Goal: Communication & Community: Answer question/provide support

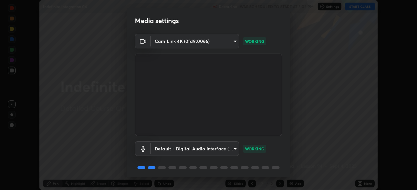
scroll to position [23, 0]
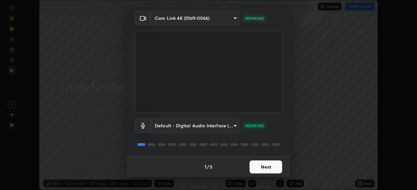
click at [270, 167] on button "Next" at bounding box center [265, 167] width 33 height 13
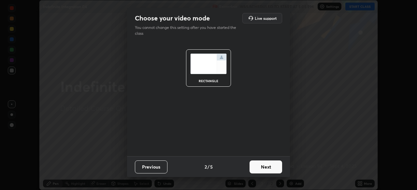
click at [272, 168] on button "Next" at bounding box center [265, 167] width 33 height 13
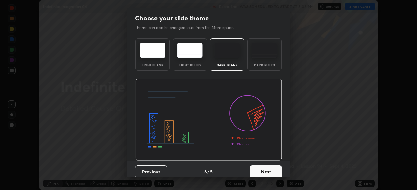
click at [277, 169] on button "Next" at bounding box center [265, 172] width 33 height 13
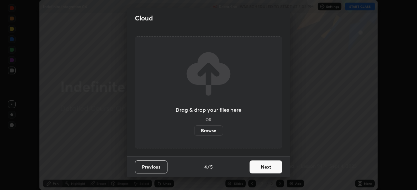
click at [278, 169] on button "Next" at bounding box center [265, 167] width 33 height 13
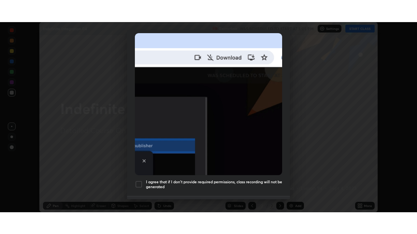
scroll to position [156, 0]
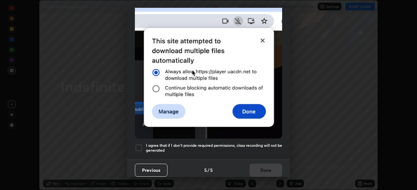
click at [140, 144] on div at bounding box center [139, 148] width 8 height 8
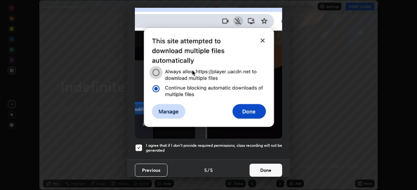
click at [268, 166] on button "Done" at bounding box center [265, 170] width 33 height 13
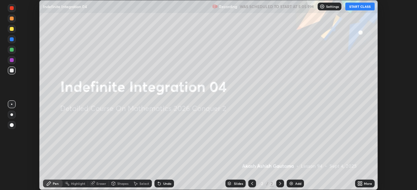
click at [356, 8] on button "START CLASS" at bounding box center [359, 7] width 29 height 8
click at [360, 183] on icon at bounding box center [361, 183] width 2 height 2
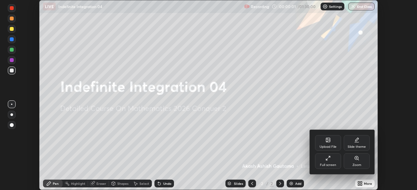
click at [335, 160] on div "Full screen" at bounding box center [328, 162] width 26 height 16
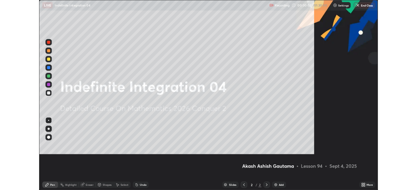
scroll to position [234, 417]
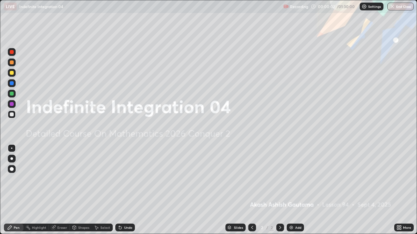
click at [294, 190] on div "Add" at bounding box center [294, 228] width 17 height 8
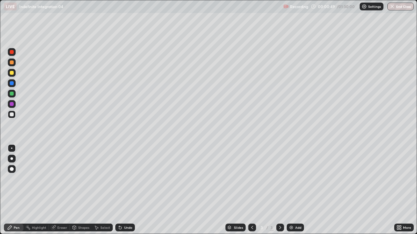
click at [12, 159] on div at bounding box center [11, 159] width 3 height 3
click at [122, 190] on div "Undo" at bounding box center [125, 228] width 20 height 8
click at [121, 190] on div "Undo" at bounding box center [125, 228] width 20 height 8
click at [57, 190] on div "Eraser" at bounding box center [62, 227] width 10 height 3
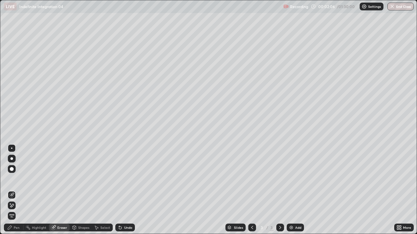
click at [16, 190] on div "Pen" at bounding box center [17, 227] width 6 height 3
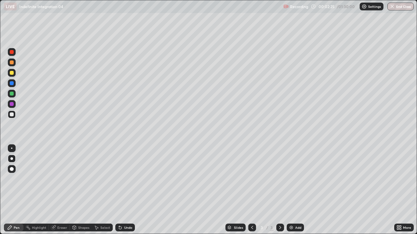
click at [122, 190] on icon at bounding box center [119, 227] width 5 height 5
click at [62, 190] on div "Eraser" at bounding box center [59, 228] width 21 height 8
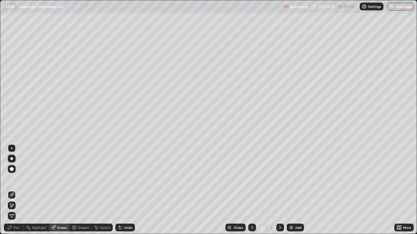
click at [17, 190] on div "Pen" at bounding box center [17, 227] width 6 height 3
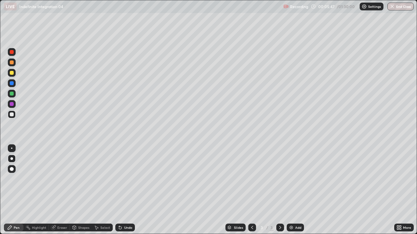
click at [125, 190] on div "Undo" at bounding box center [128, 227] width 8 height 3
click at [60, 190] on div "Eraser" at bounding box center [62, 227] width 10 height 3
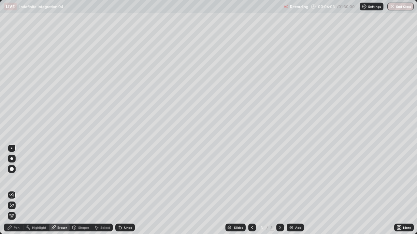
click at [17, 190] on div "Pen" at bounding box center [17, 227] width 6 height 3
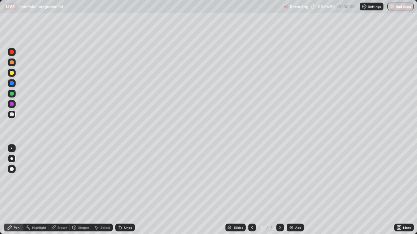
click at [296, 190] on div "Add" at bounding box center [298, 227] width 6 height 3
click at [119, 190] on icon at bounding box center [119, 226] width 1 height 1
click at [119, 190] on icon at bounding box center [120, 228] width 3 height 3
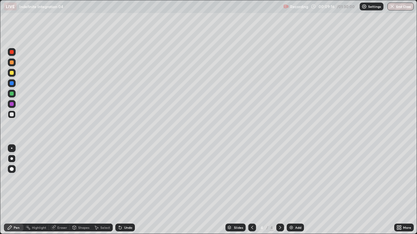
click at [122, 190] on icon at bounding box center [119, 227] width 5 height 5
click at [123, 190] on div "Undo" at bounding box center [125, 228] width 20 height 8
click at [128, 190] on div "Undo" at bounding box center [128, 227] width 8 height 3
click at [60, 190] on div "Eraser" at bounding box center [62, 227] width 10 height 3
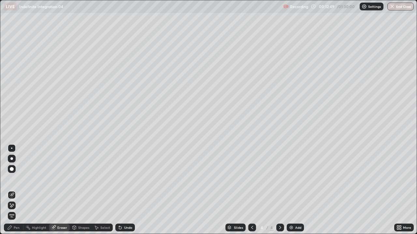
click at [21, 190] on div "Pen" at bounding box center [14, 228] width 20 height 8
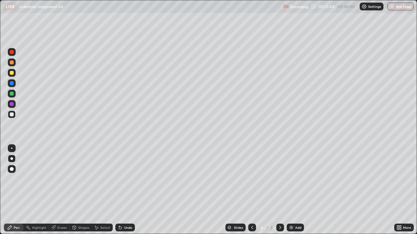
click at [125, 190] on div "Undo" at bounding box center [128, 227] width 8 height 3
click at [127, 190] on div "Undo" at bounding box center [128, 227] width 8 height 3
click at [296, 190] on div "Add" at bounding box center [298, 227] width 6 height 3
click at [126, 190] on div "Undo" at bounding box center [128, 227] width 8 height 3
click at [127, 190] on div "Undo" at bounding box center [128, 227] width 8 height 3
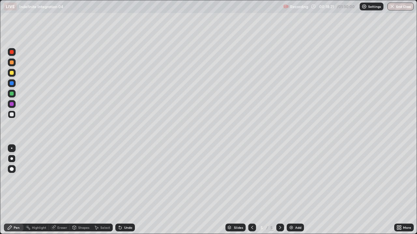
click at [124, 190] on div "Undo" at bounding box center [128, 227] width 8 height 3
click at [125, 190] on div "Undo" at bounding box center [128, 227] width 8 height 3
click at [297, 190] on div "Add" at bounding box center [298, 227] width 6 height 3
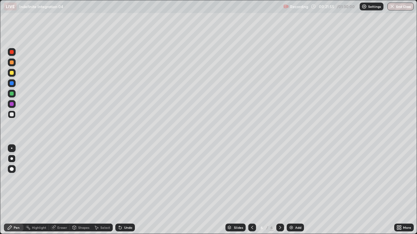
click at [122, 190] on div "Undo" at bounding box center [125, 228] width 20 height 8
click at [123, 190] on div "Undo" at bounding box center [125, 228] width 20 height 8
click at [124, 190] on div "Undo" at bounding box center [128, 227] width 8 height 3
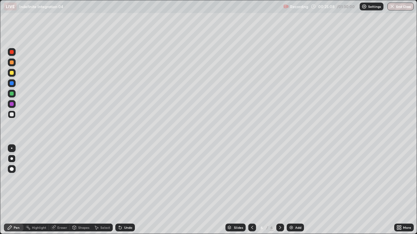
click at [121, 190] on icon at bounding box center [119, 227] width 5 height 5
click at [119, 190] on icon at bounding box center [120, 228] width 3 height 3
click at [98, 190] on icon at bounding box center [96, 227] width 5 height 5
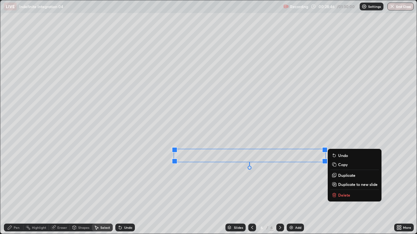
click at [337, 163] on button "Copy" at bounding box center [354, 165] width 48 height 8
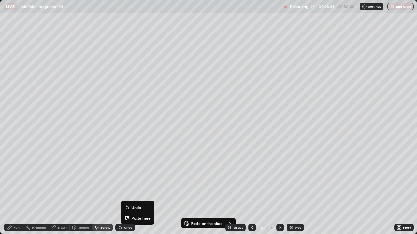
click at [137, 190] on p "Paste here" at bounding box center [140, 218] width 19 height 5
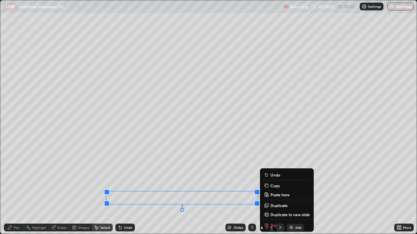
click at [31, 190] on div "0 ° Undo Copy Paste here Duplicate Duplicate to new slide Delete" at bounding box center [208, 117] width 416 height 234
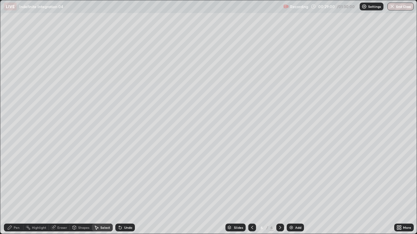
click at [17, 190] on div "Pen" at bounding box center [17, 227] width 6 height 3
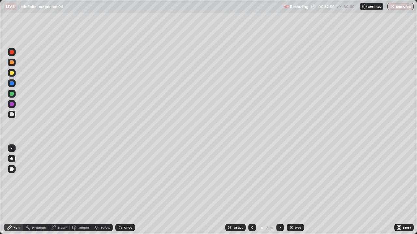
click at [295, 190] on div "Add" at bounding box center [298, 227] width 6 height 3
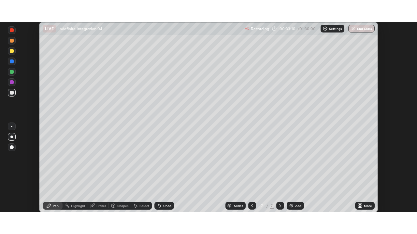
scroll to position [32354, 32128]
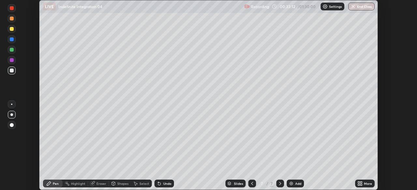
click at [359, 183] on icon at bounding box center [359, 183] width 2 height 2
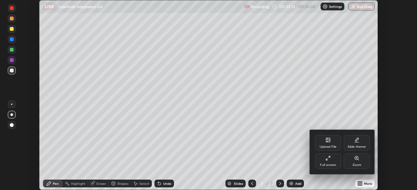
click at [328, 161] on icon at bounding box center [327, 158] width 5 height 5
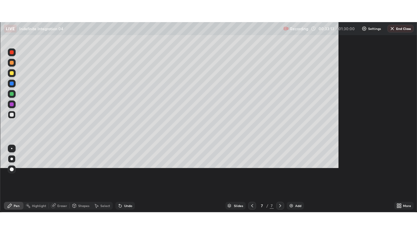
scroll to position [234, 417]
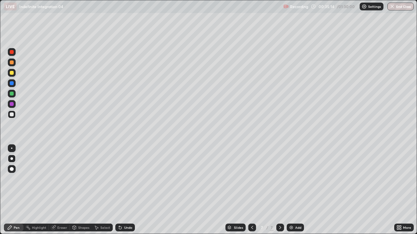
click at [251, 190] on icon at bounding box center [252, 227] width 2 height 3
click at [278, 190] on icon at bounding box center [279, 227] width 5 height 5
click at [126, 190] on div "Undo" at bounding box center [128, 227] width 8 height 3
click at [100, 190] on div "Select" at bounding box center [105, 227] width 10 height 3
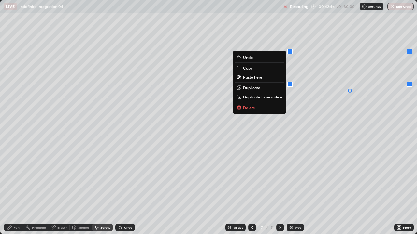
click at [301, 102] on div "0 ° Undo Copy Paste here Duplicate Duplicate to new slide Delete" at bounding box center [208, 117] width 416 height 234
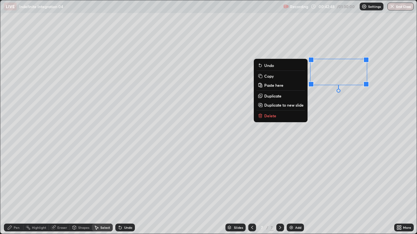
click at [267, 77] on p "Copy" at bounding box center [268, 76] width 9 height 5
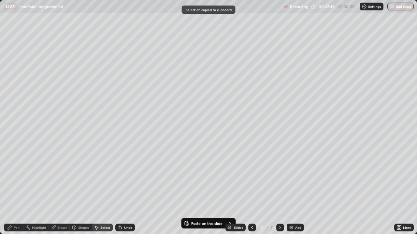
click at [289, 190] on img at bounding box center [290, 227] width 5 height 5
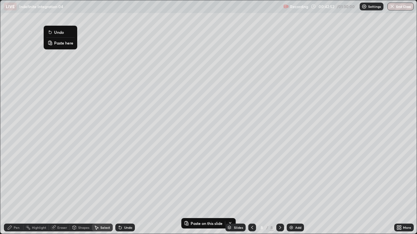
click at [60, 45] on p "Paste here" at bounding box center [63, 42] width 19 height 5
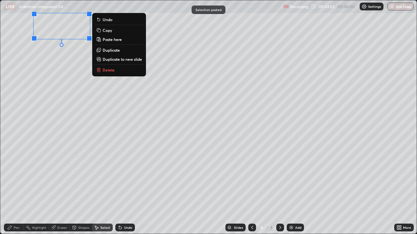
click at [54, 62] on div "0 ° Undo Copy Paste here Duplicate Duplicate to new slide Delete" at bounding box center [208, 117] width 416 height 234
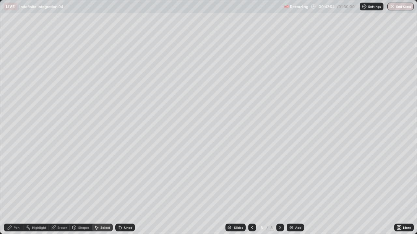
click at [13, 190] on div "Pen" at bounding box center [14, 228] width 20 height 8
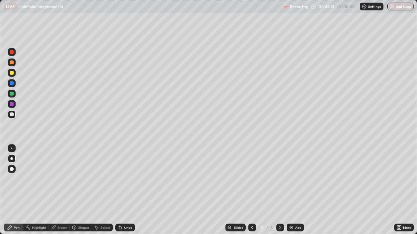
click at [61, 190] on div "Eraser" at bounding box center [62, 227] width 10 height 3
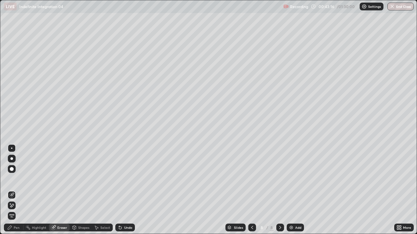
click at [17, 190] on div "Pen" at bounding box center [17, 227] width 6 height 3
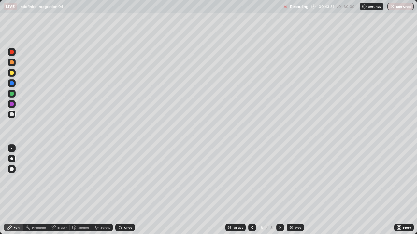
click at [121, 190] on icon at bounding box center [119, 227] width 5 height 5
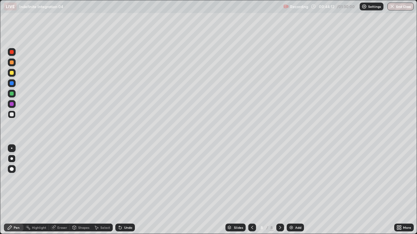
click at [119, 190] on icon at bounding box center [120, 228] width 3 height 3
click at [118, 190] on icon at bounding box center [119, 227] width 5 height 5
click at [119, 190] on icon at bounding box center [120, 228] width 3 height 3
click at [253, 190] on icon at bounding box center [251, 227] width 5 height 5
click at [101, 190] on div "Select" at bounding box center [105, 227] width 10 height 3
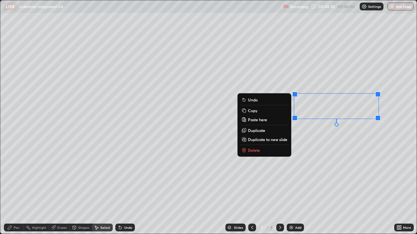
click at [253, 112] on p "Copy" at bounding box center [252, 110] width 9 height 5
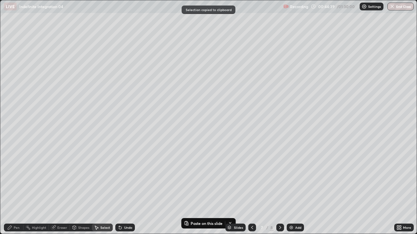
click at [279, 190] on icon at bounding box center [279, 227] width 5 height 5
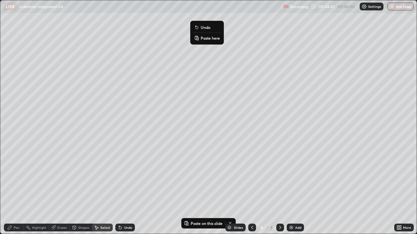
click at [204, 38] on p "Paste here" at bounding box center [209, 37] width 19 height 5
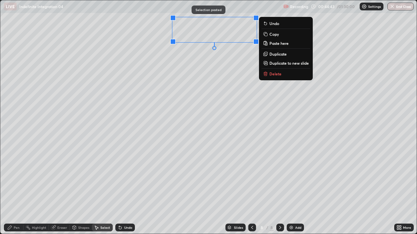
click at [198, 100] on div "0 ° Undo Copy Paste here Duplicate Duplicate to new slide Delete" at bounding box center [208, 117] width 416 height 234
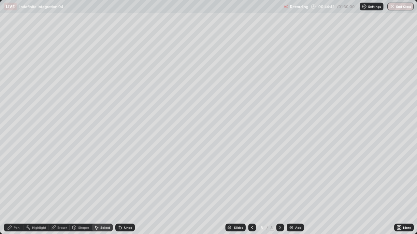
click at [252, 190] on icon at bounding box center [252, 227] width 2 height 3
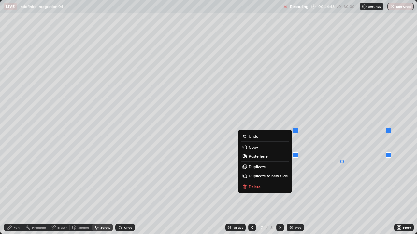
click at [252, 148] on p "Copy" at bounding box center [252, 146] width 9 height 5
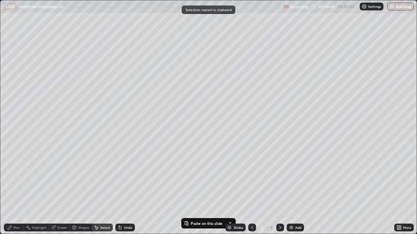
click at [279, 190] on icon at bounding box center [279, 227] width 5 height 5
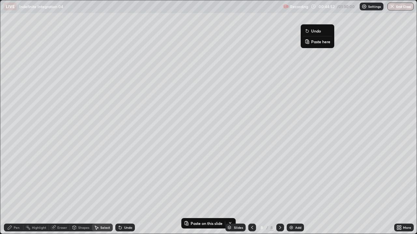
click at [314, 43] on p "Paste here" at bounding box center [320, 41] width 19 height 5
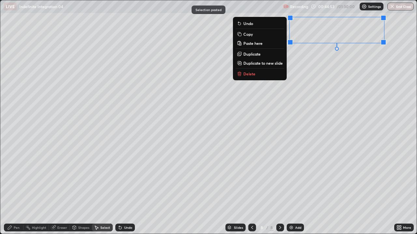
click at [308, 71] on div "0 ° Undo Copy Paste here Duplicate Duplicate to new slide Delete" at bounding box center [208, 117] width 416 height 234
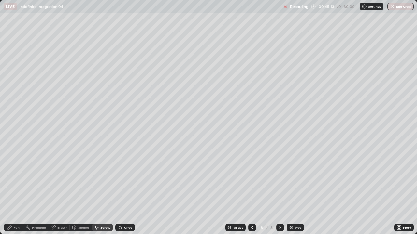
click at [15, 190] on div "Pen" at bounding box center [14, 228] width 20 height 8
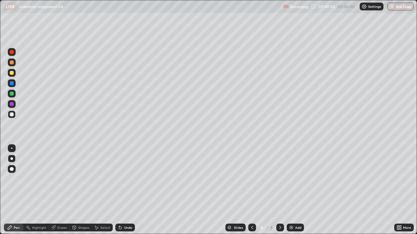
click at [122, 190] on div "Undo" at bounding box center [125, 228] width 20 height 8
click at [295, 190] on div "Add" at bounding box center [298, 227] width 6 height 3
click at [62, 190] on div "Eraser" at bounding box center [62, 227] width 10 height 3
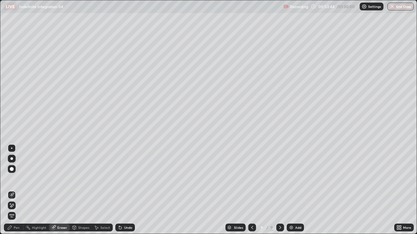
click at [19, 190] on div "Pen" at bounding box center [17, 227] width 6 height 3
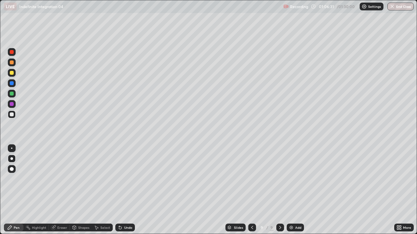
click at [124, 190] on div "Undo" at bounding box center [128, 227] width 8 height 3
click at [123, 190] on div "Undo" at bounding box center [125, 228] width 20 height 8
click at [300, 190] on div "Add" at bounding box center [294, 228] width 17 height 8
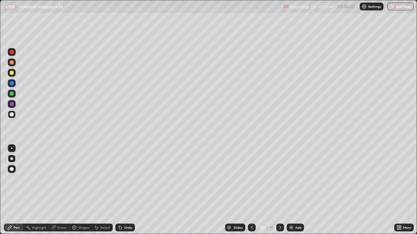
click at [122, 190] on icon at bounding box center [119, 227] width 5 height 5
click at [121, 190] on icon at bounding box center [119, 227] width 5 height 5
click at [120, 190] on icon at bounding box center [120, 228] width 3 height 3
click at [101, 190] on div "Select" at bounding box center [105, 227] width 10 height 3
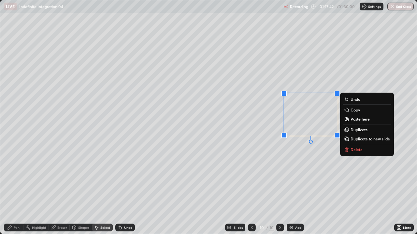
click at [300, 185] on div "0 ° Undo Copy Paste here Duplicate Duplicate to new slide Delete" at bounding box center [208, 117] width 416 height 234
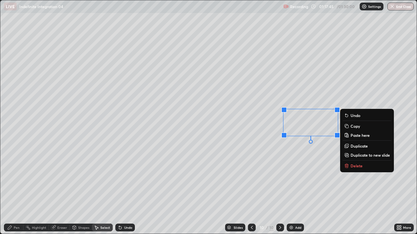
click at [352, 127] on p "Copy" at bounding box center [354, 126] width 9 height 5
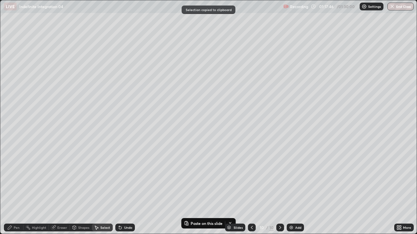
click at [295, 190] on div "Add" at bounding box center [298, 227] width 6 height 3
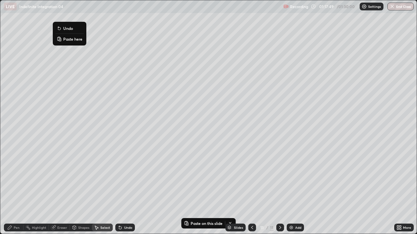
click at [64, 40] on p "Paste here" at bounding box center [72, 38] width 19 height 5
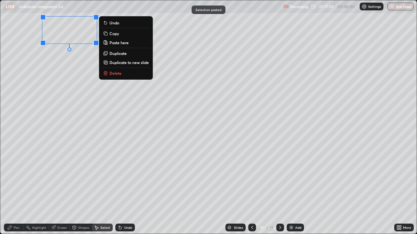
click at [54, 91] on div "0 ° Undo Copy Paste here Duplicate Duplicate to new slide Delete" at bounding box center [208, 117] width 416 height 234
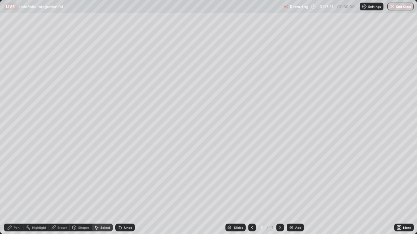
click at [58, 190] on div "Eraser" at bounding box center [62, 227] width 10 height 3
click at [13, 190] on icon at bounding box center [12, 205] width 4 height 3
click at [14, 190] on div "Pen" at bounding box center [17, 227] width 6 height 3
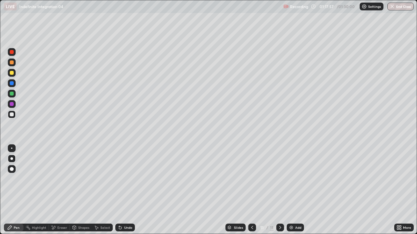
click at [60, 190] on div "Eraser" at bounding box center [62, 227] width 10 height 3
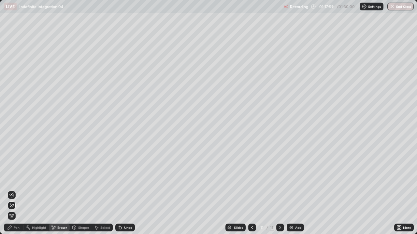
click at [16, 190] on div "Pen" at bounding box center [17, 227] width 6 height 3
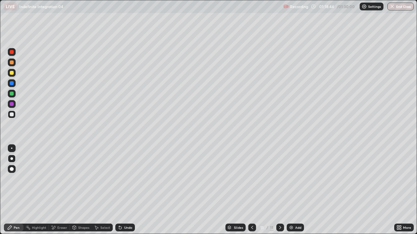
click at [121, 190] on icon at bounding box center [119, 227] width 5 height 5
click at [121, 190] on div "Undo" at bounding box center [125, 228] width 20 height 8
click at [124, 190] on div "Undo" at bounding box center [128, 227] width 8 height 3
click at [125, 190] on div "Undo" at bounding box center [128, 227] width 8 height 3
click at [403, 8] on button "End Class" at bounding box center [401, 7] width 26 height 8
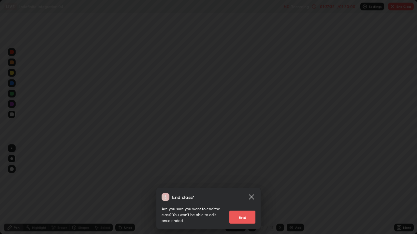
click at [250, 190] on button "End" at bounding box center [242, 217] width 26 height 13
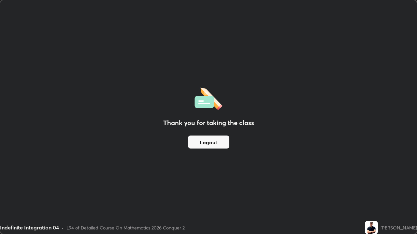
click at [221, 147] on button "Logout" at bounding box center [208, 142] width 41 height 13
click at [221, 144] on button "Logout" at bounding box center [208, 142] width 41 height 13
click at [219, 142] on button "Logout" at bounding box center [208, 142] width 41 height 13
click at [217, 143] on button "Logout" at bounding box center [208, 142] width 41 height 13
click at [216, 143] on button "Logout" at bounding box center [208, 142] width 41 height 13
